Goal: Task Accomplishment & Management: Use online tool/utility

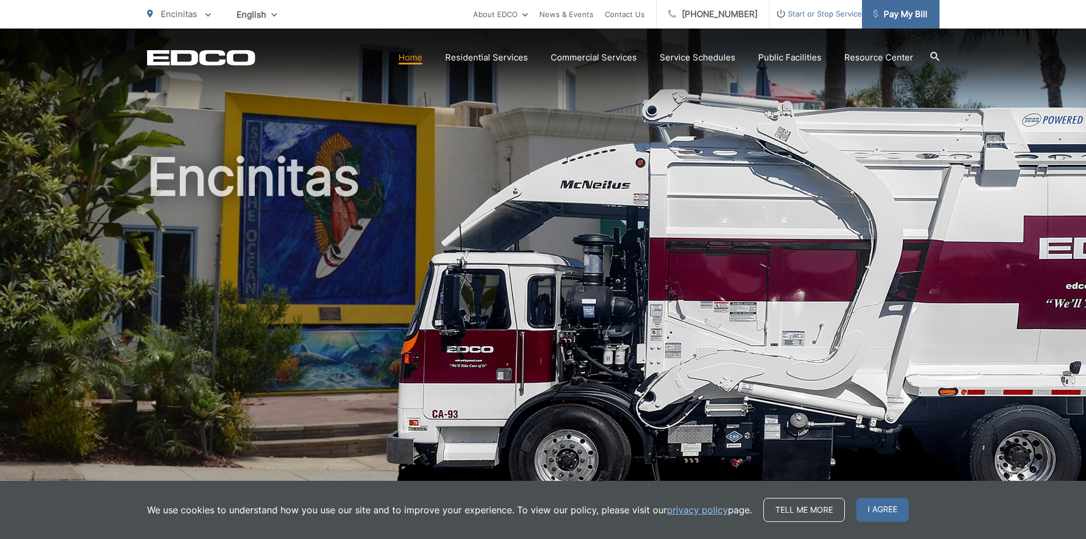
click at [893, 17] on span "Pay My Bill" at bounding box center [900, 14] width 54 height 14
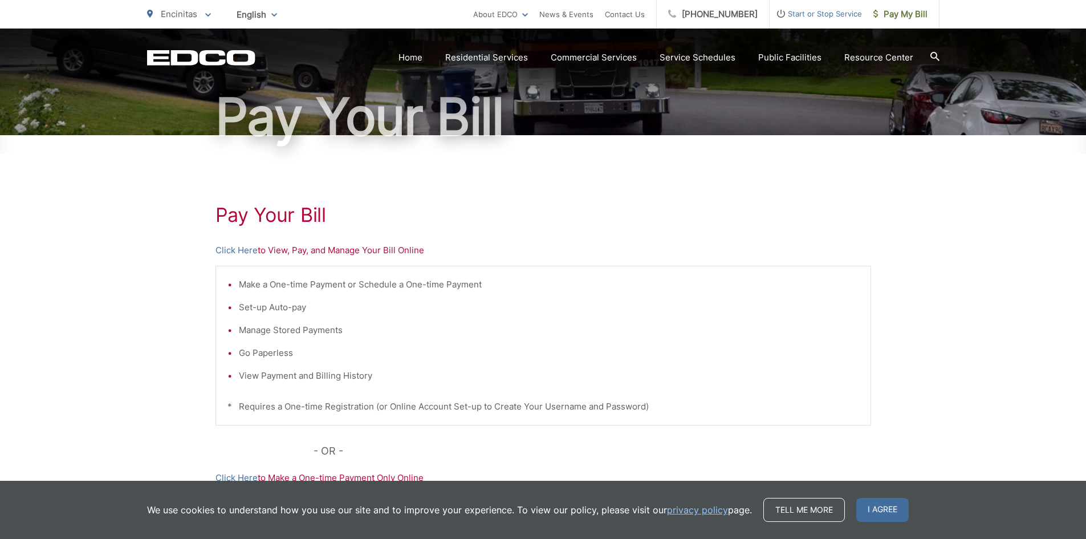
scroll to position [114, 0]
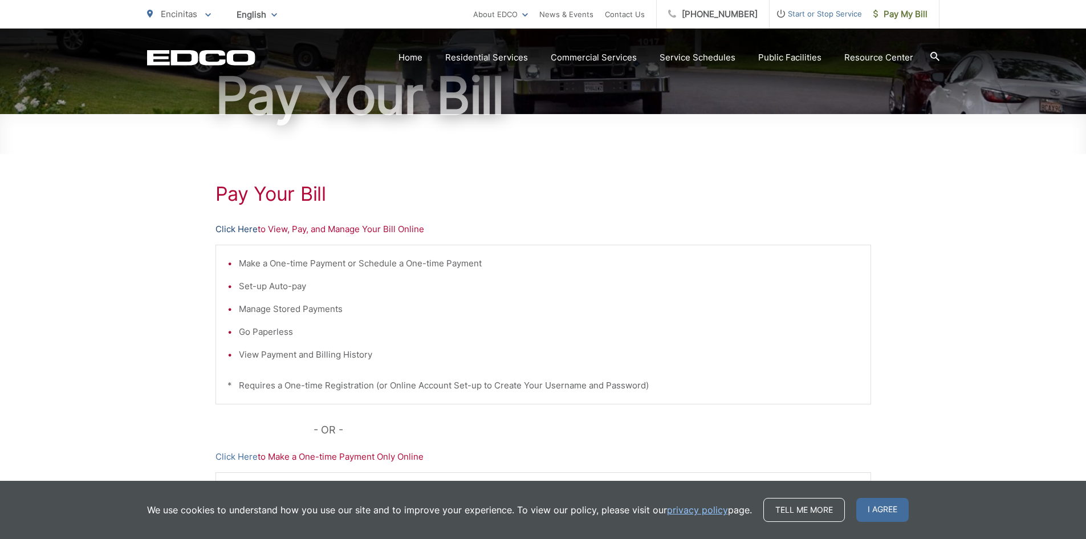
click at [229, 230] on link "Click Here" at bounding box center [236, 229] width 42 height 14
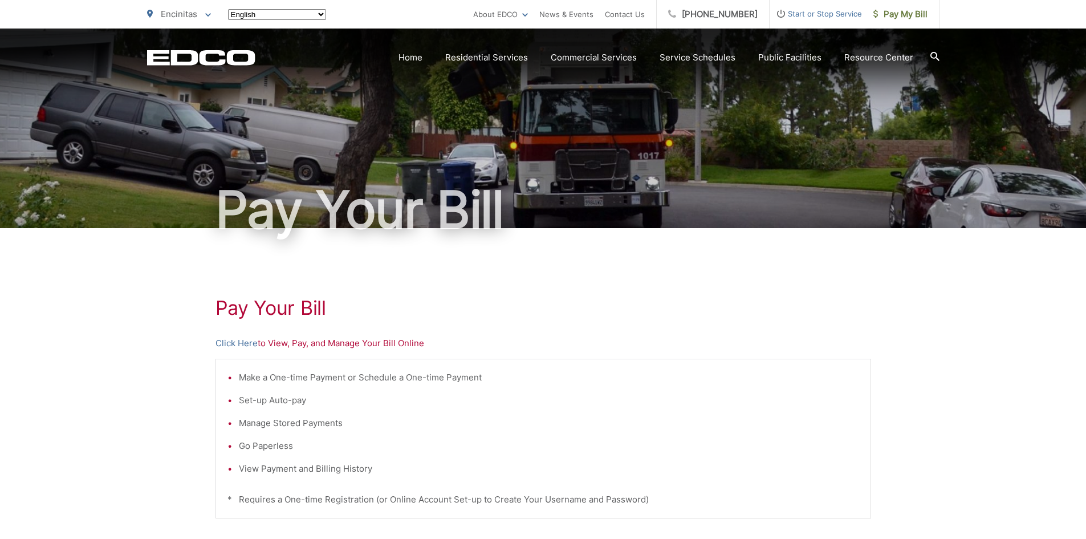
scroll to position [114, 0]
